Goal: Task Accomplishment & Management: Use online tool/utility

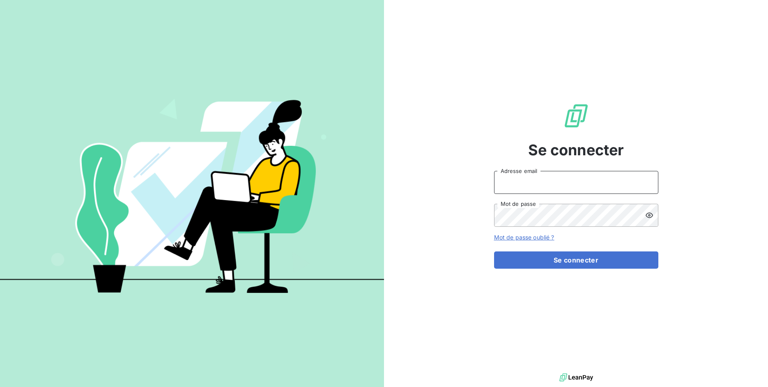
click at [545, 190] on input "Adresse email" at bounding box center [576, 182] width 164 height 23
drag, startPoint x: 524, startPoint y: 181, endPoint x: 564, endPoint y: 184, distance: 40.0
click at [564, 184] on input "admin@3dcelo" at bounding box center [576, 182] width 164 height 23
type input "admin@metenergiefrance"
click at [494, 251] on button "Se connecter" at bounding box center [576, 259] width 164 height 17
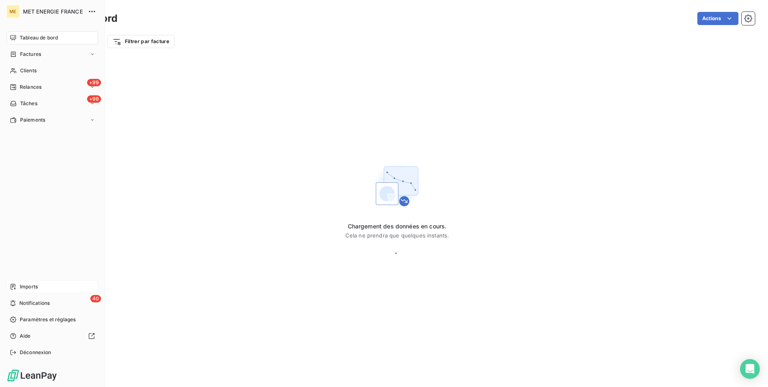
click at [21, 285] on span "Imports" at bounding box center [29, 286] width 18 height 7
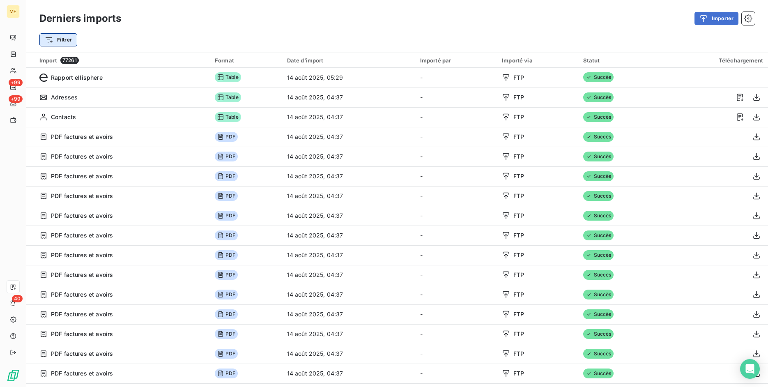
click at [66, 41] on html "ME +99 +99 40 Derniers imports Importer Filtrer Import 77261 Format Date d’impo…" at bounding box center [384, 193] width 768 height 387
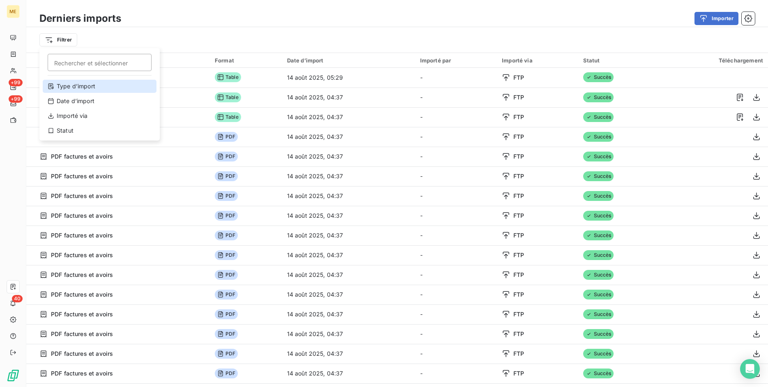
click at [86, 88] on div "Type d’import" at bounding box center [100, 86] width 114 height 13
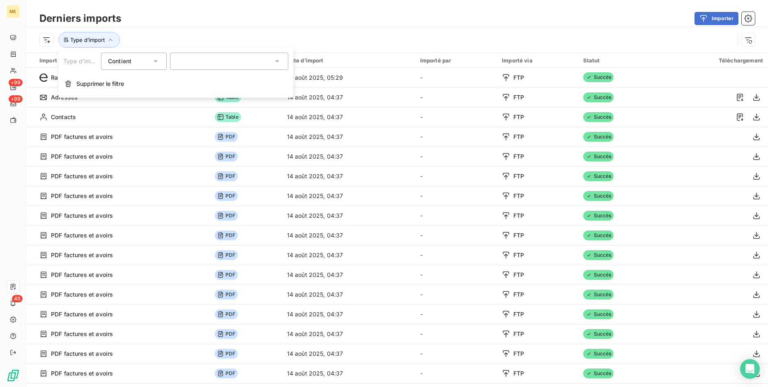
click at [202, 66] on div at bounding box center [229, 61] width 118 height 17
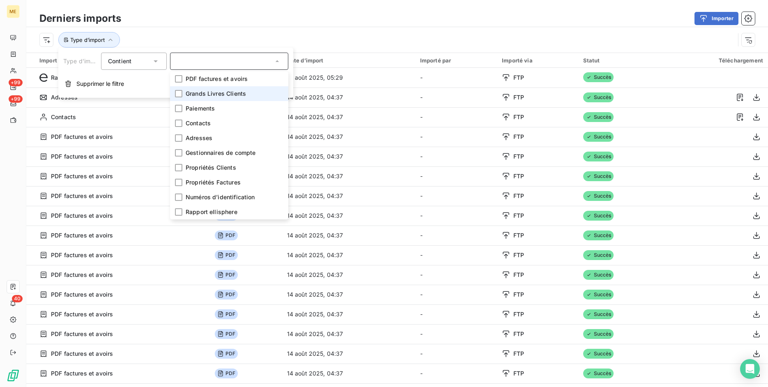
click at [208, 93] on span "Grands Livres Clients" at bounding box center [216, 94] width 60 height 8
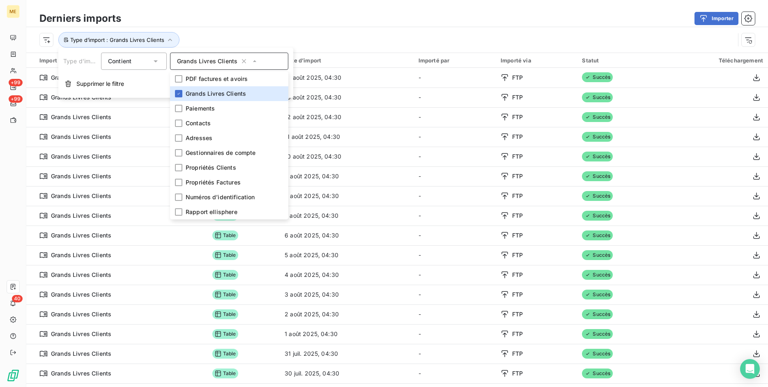
click at [315, 27] on div "Type d’import : Grands Livres Clients" at bounding box center [397, 39] width 742 height 25
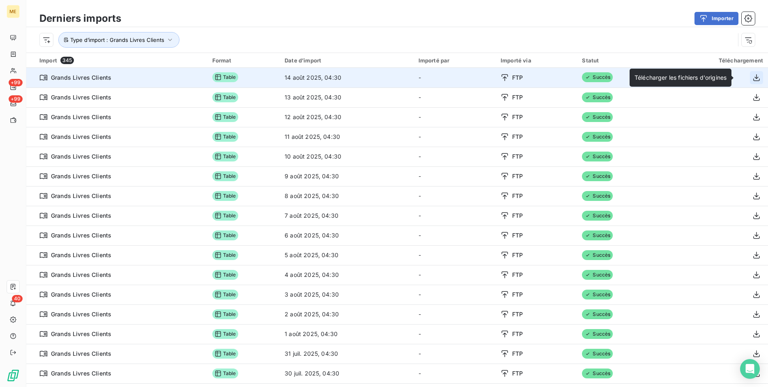
click at [753, 78] on icon "button" at bounding box center [757, 78] width 8 height 8
